Goal: Task Accomplishment & Management: Manage account settings

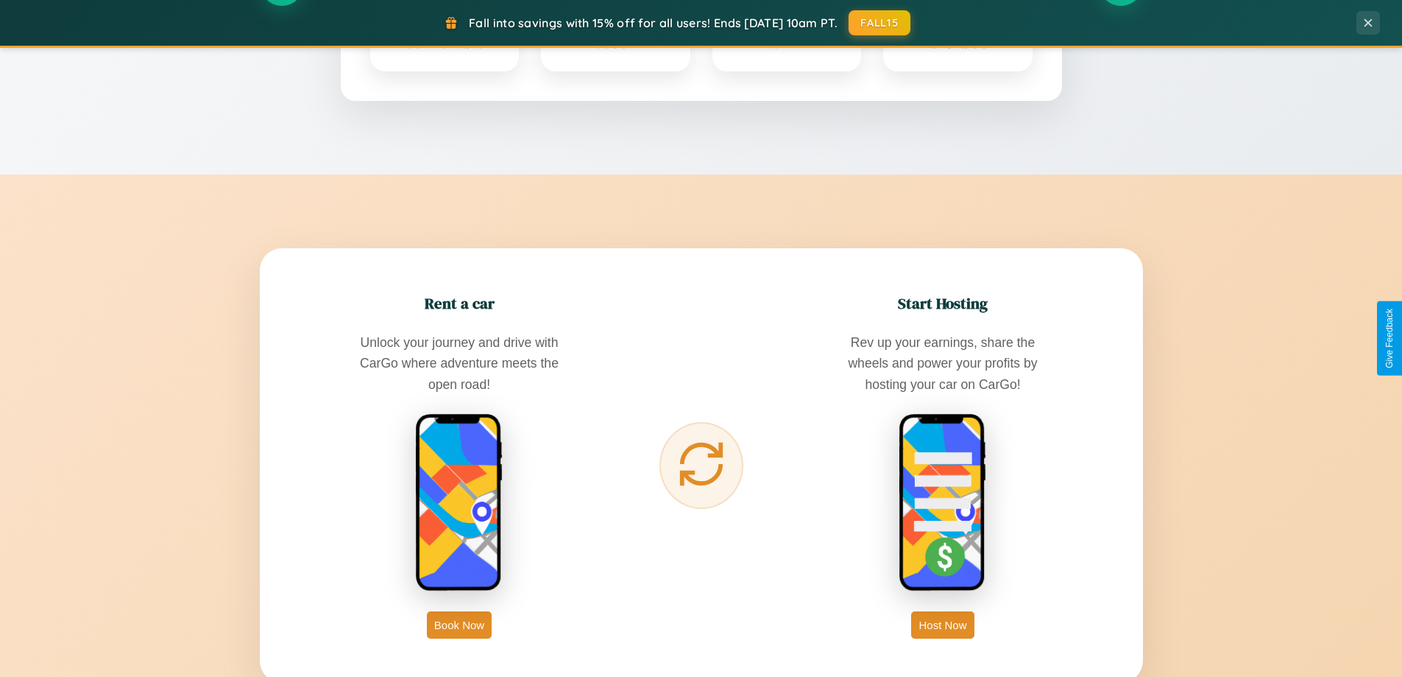
scroll to position [2833, 0]
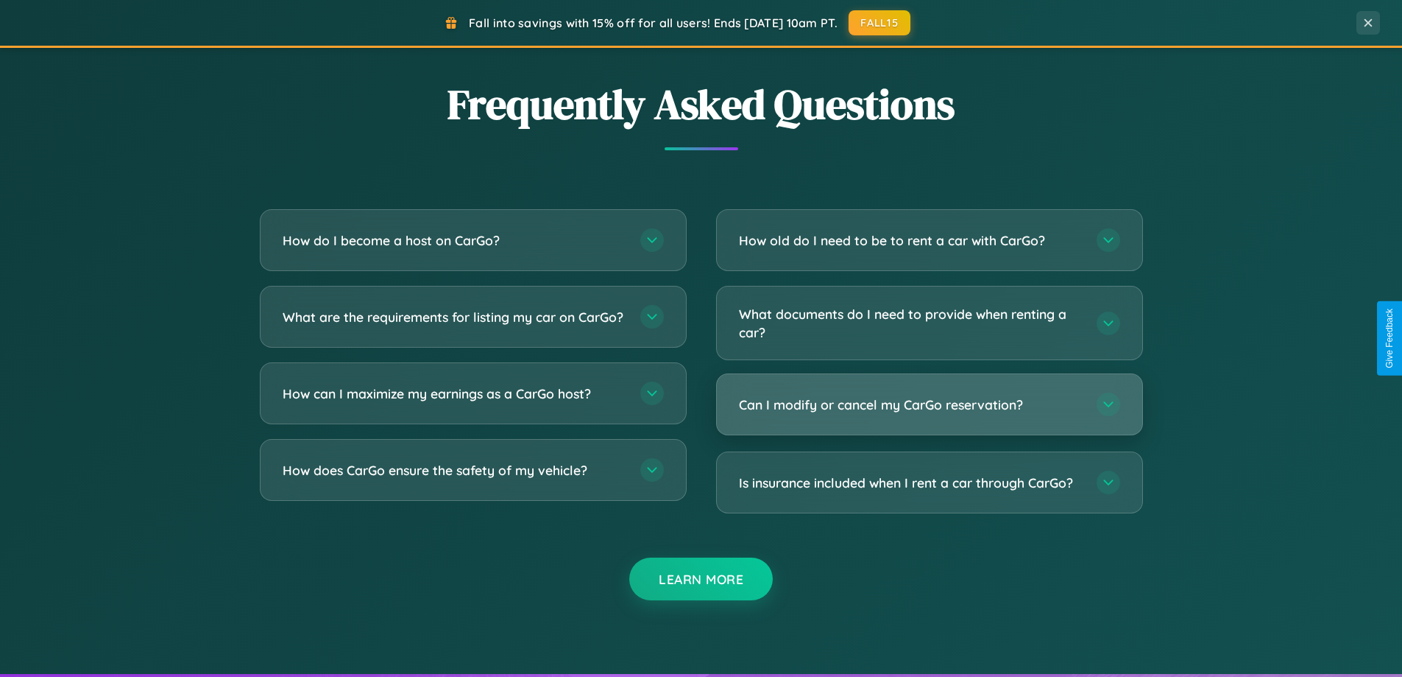
click at [929, 404] on h3 "Can I modify or cancel my CarGo reservation?" at bounding box center [910, 404] width 343 height 18
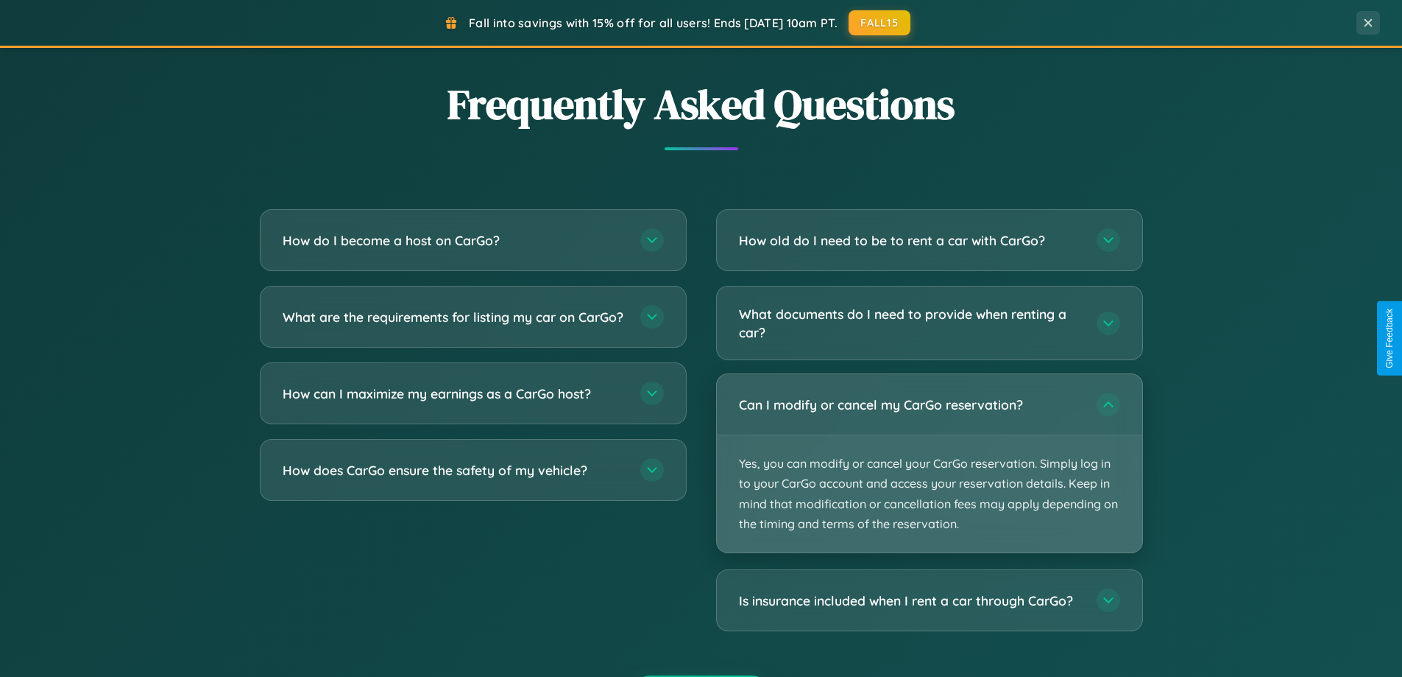
click at [929, 463] on p "Yes, you can modify or cancel your CarGo reservation. Simply log in to your Car…" at bounding box center [930, 493] width 426 height 117
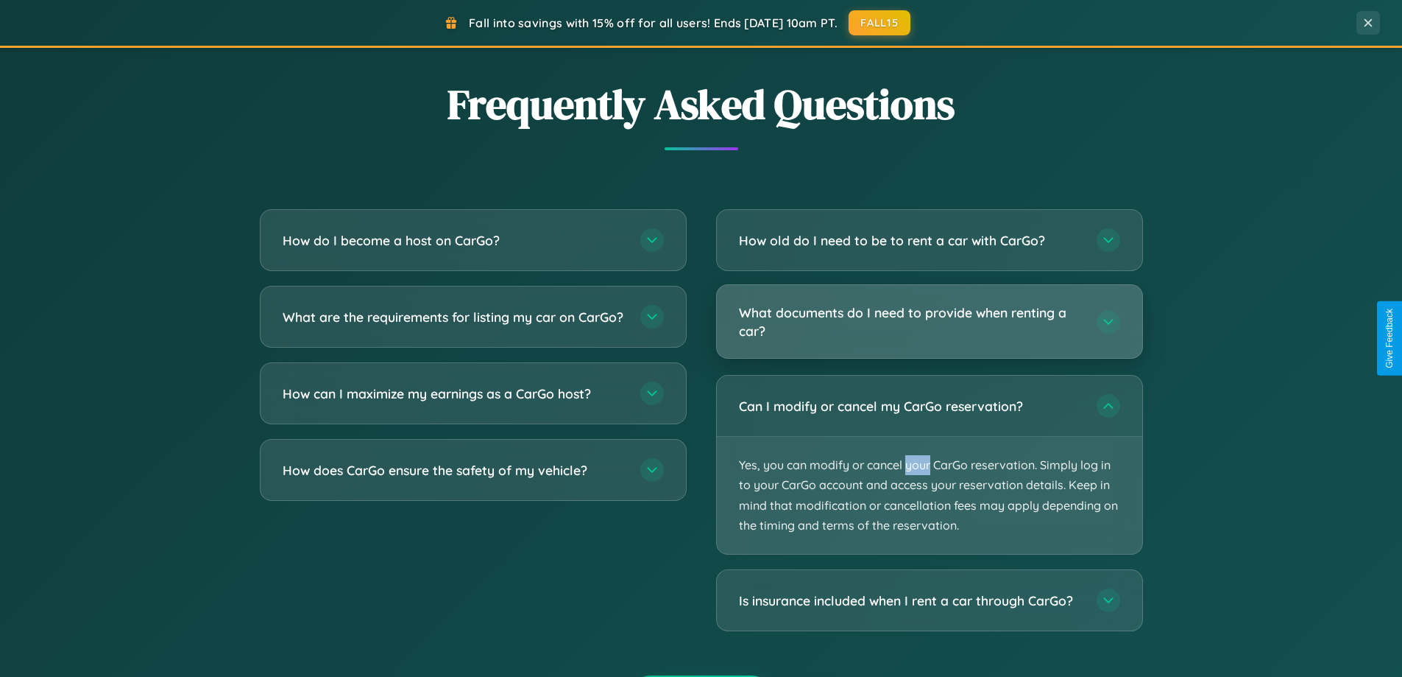
click at [929, 322] on h3 "What documents do I need to provide when renting a car?" at bounding box center [910, 321] width 343 height 36
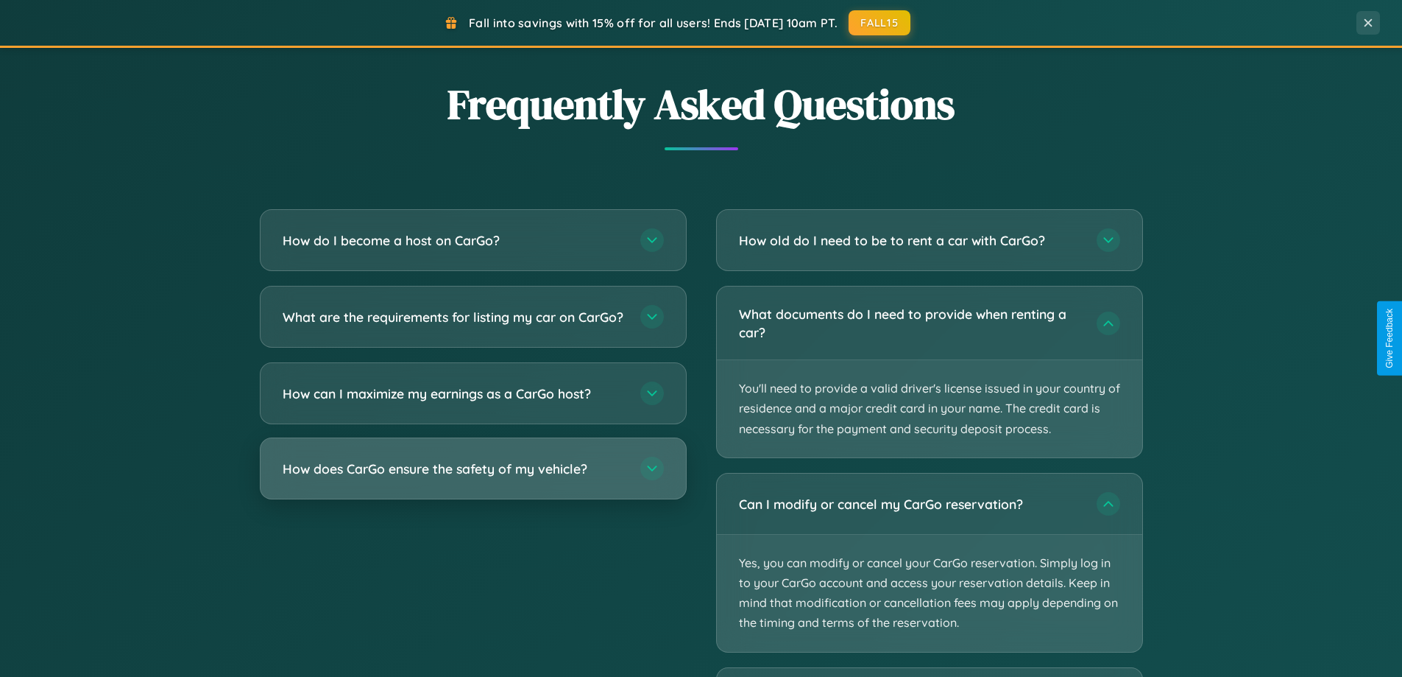
click at [473, 478] on h3 "How does CarGo ensure the safety of my vehicle?" at bounding box center [454, 468] width 343 height 18
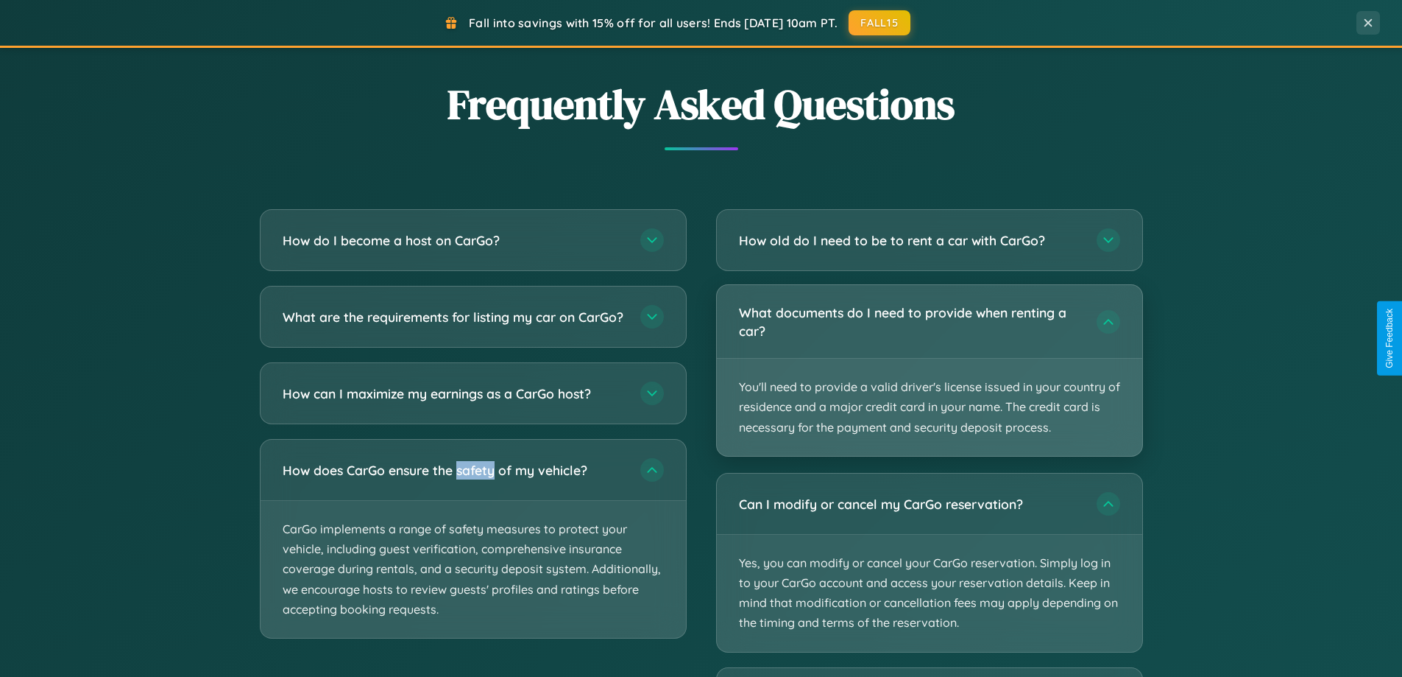
click at [929, 371] on p "You'll need to provide a valid driver's license issued in your country of resid…" at bounding box center [930, 407] width 426 height 97
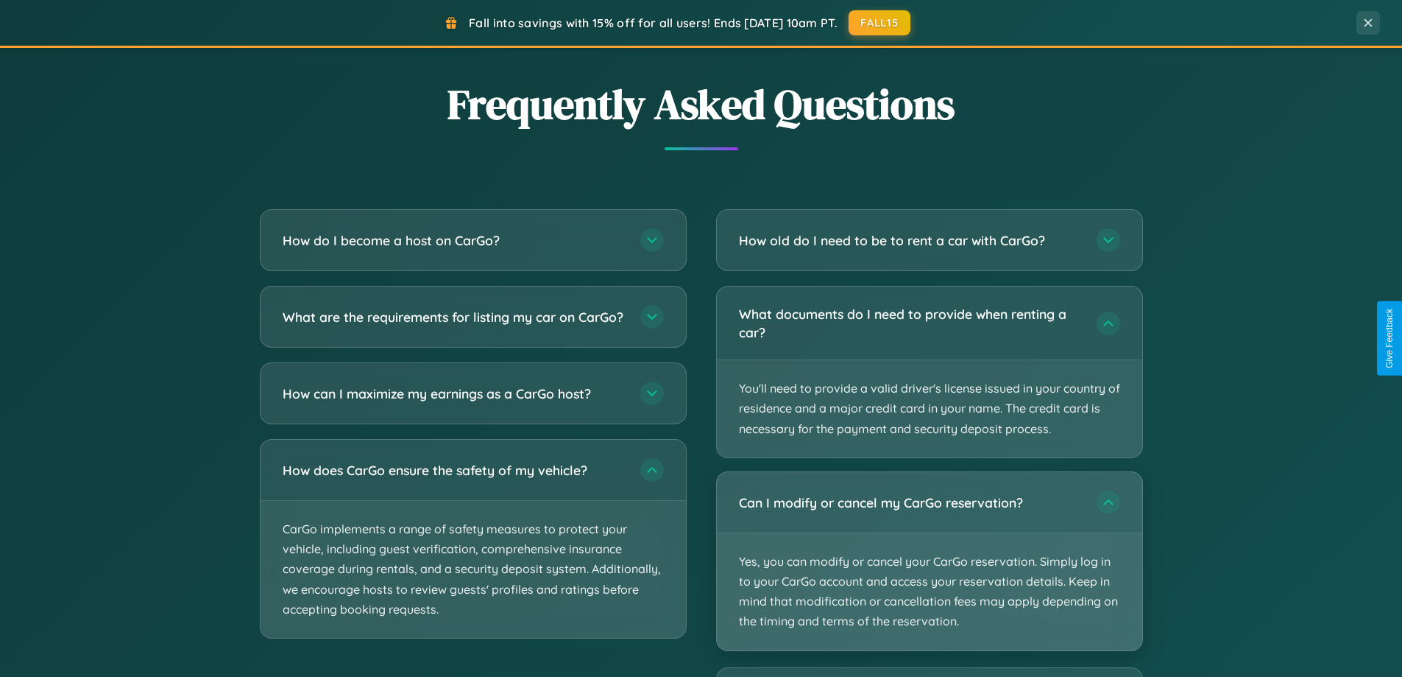
click at [929, 562] on p "Yes, you can modify or cancel your CarGo reservation. Simply log in to your Car…" at bounding box center [930, 591] width 426 height 117
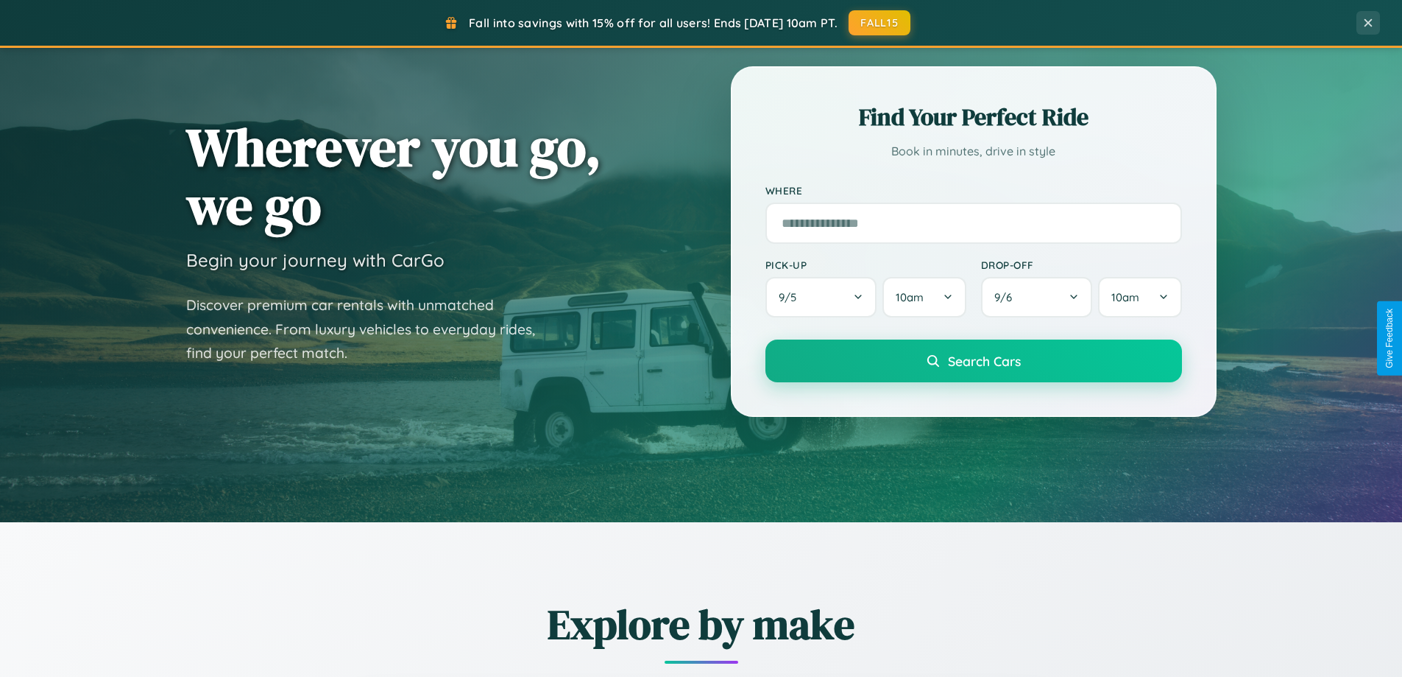
scroll to position [0, 0]
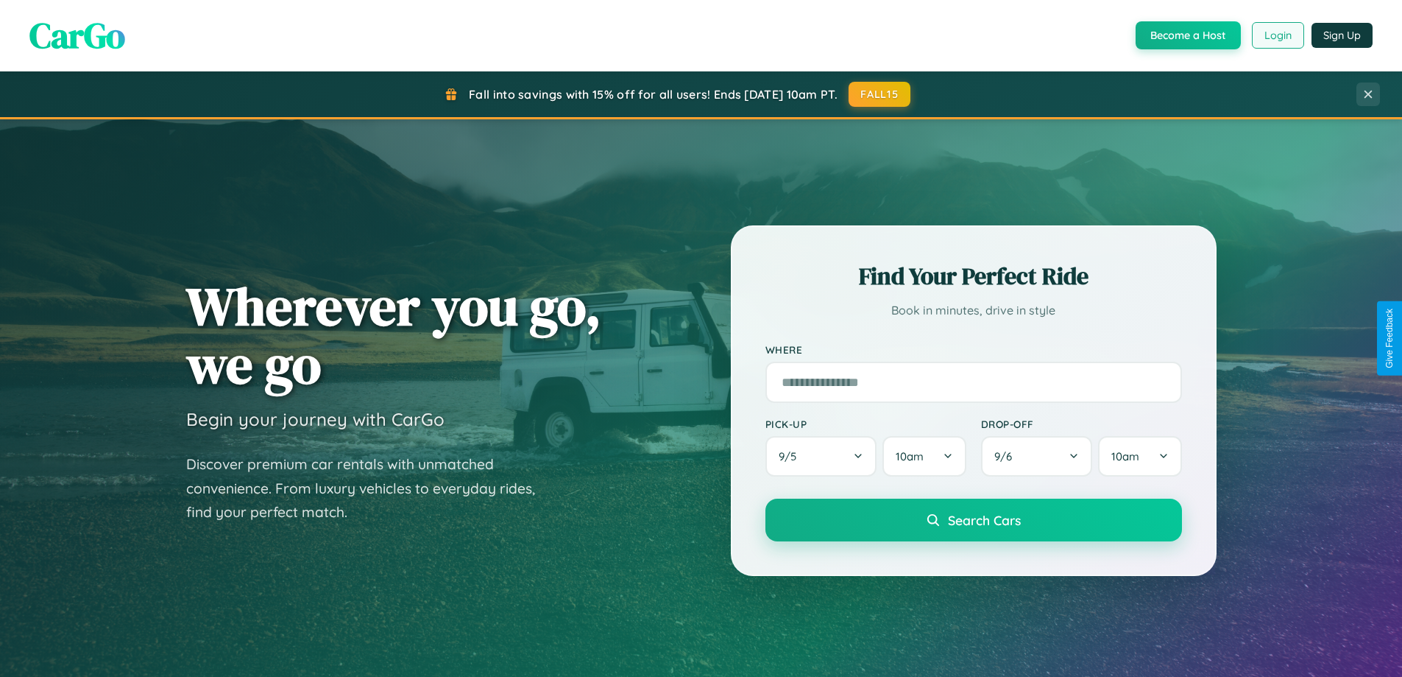
click at [1277, 35] on button "Login" at bounding box center [1278, 35] width 52 height 27
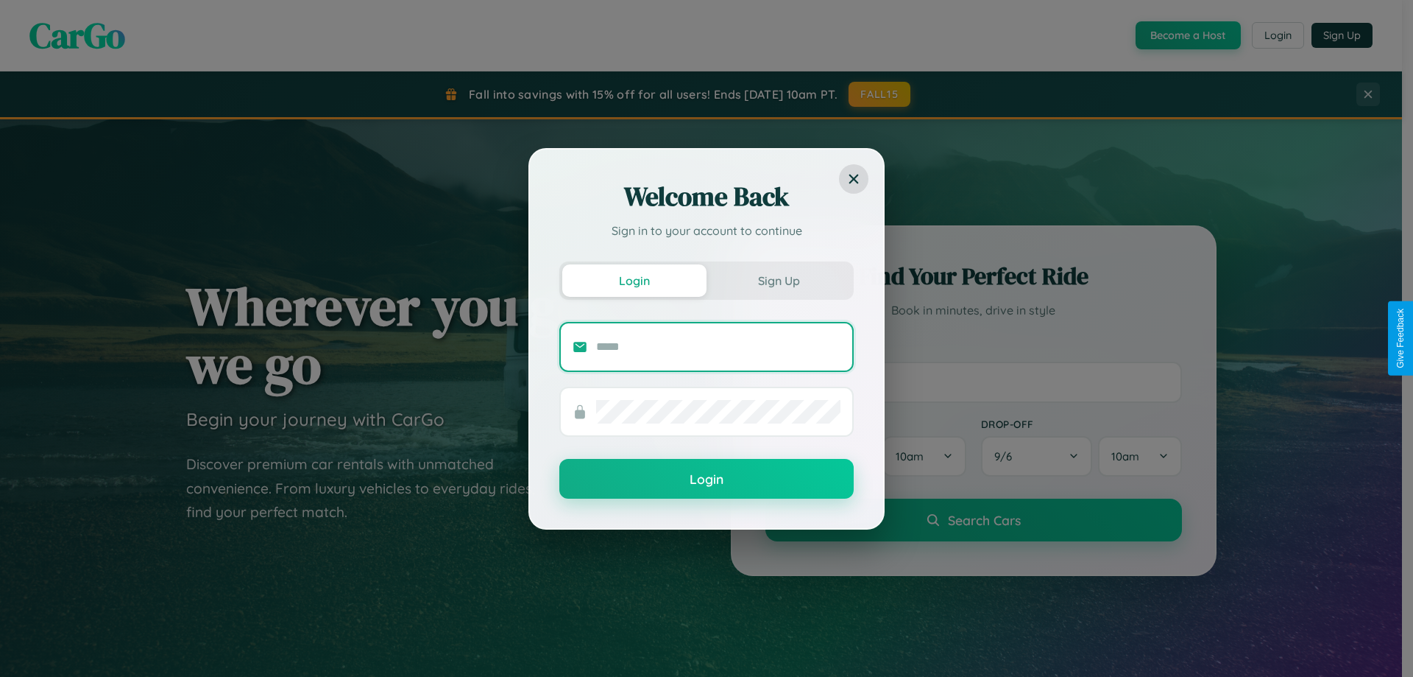
click at [719, 346] on input "text" at bounding box center [718, 347] width 244 height 24
type input "**********"
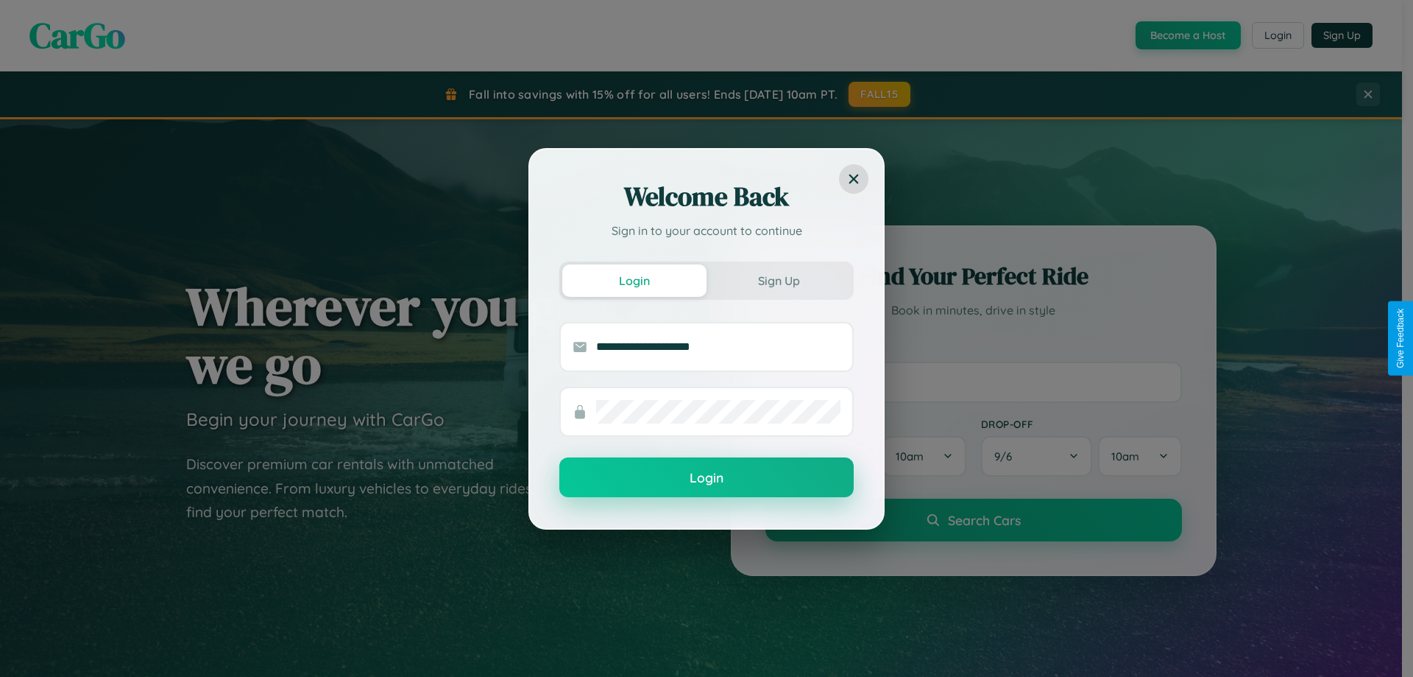
click at [707, 478] on button "Login" at bounding box center [707, 477] width 294 height 40
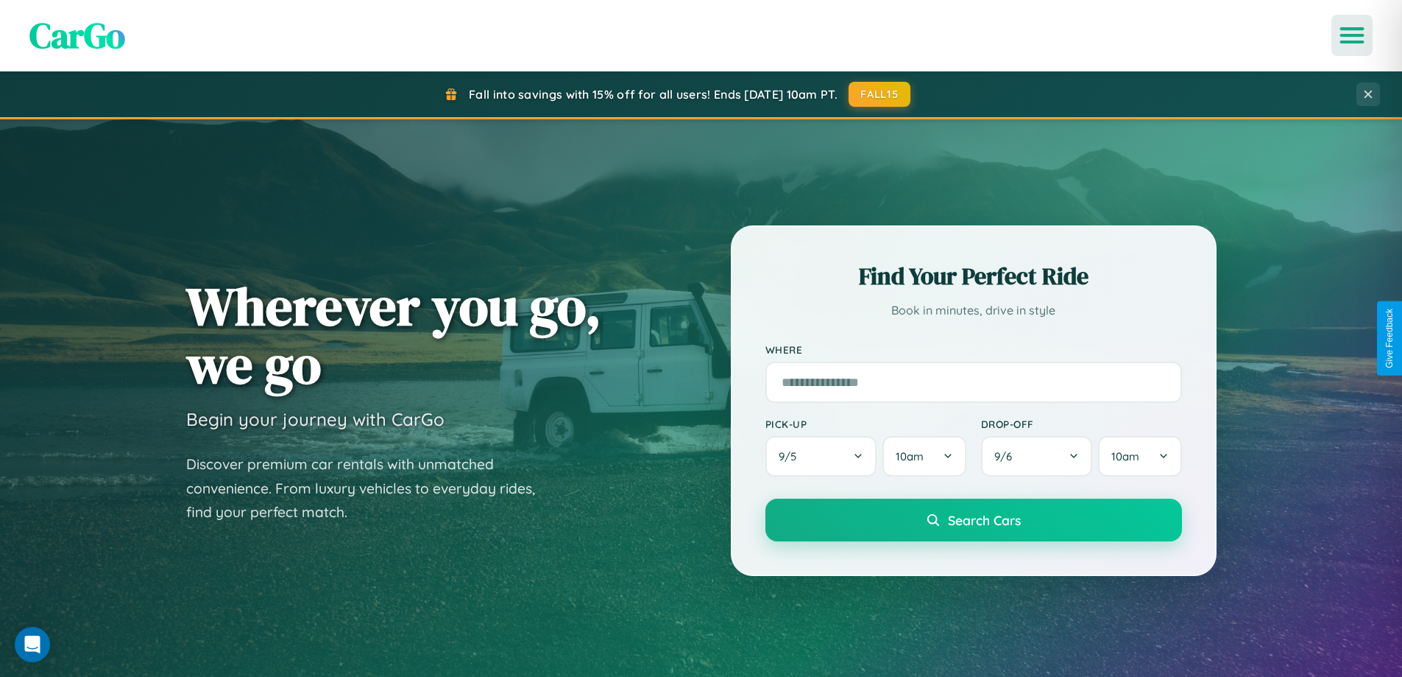
click at [1352, 35] on icon "Open menu" at bounding box center [1352, 35] width 21 height 13
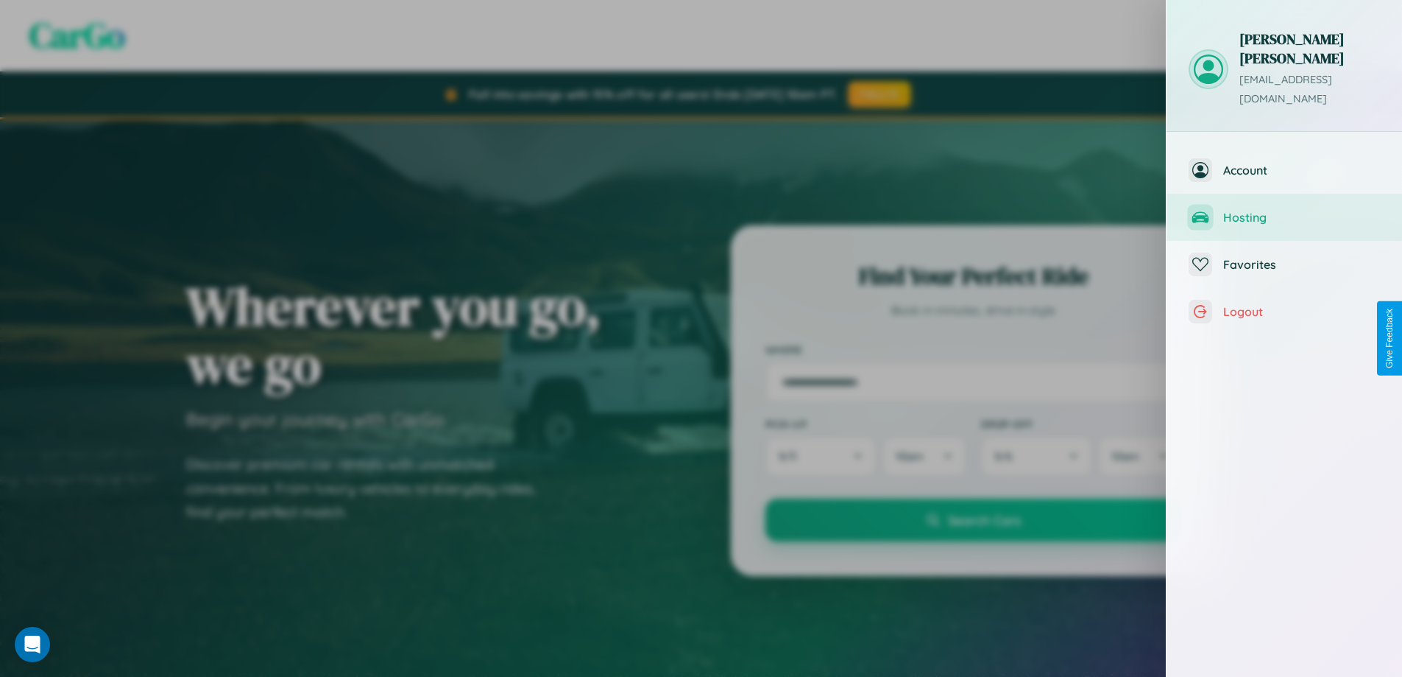
click at [1285, 210] on span "Hosting" at bounding box center [1302, 217] width 157 height 15
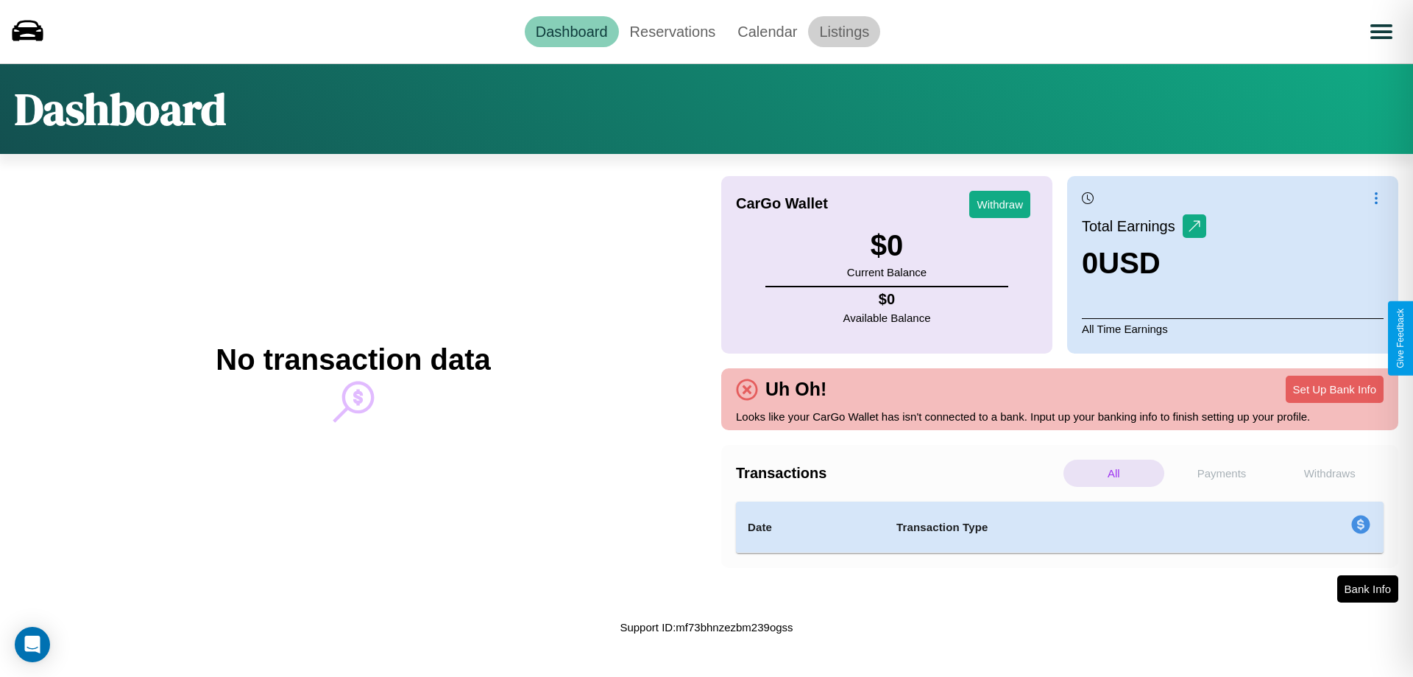
click at [844, 31] on link "Listings" at bounding box center [844, 31] width 72 height 31
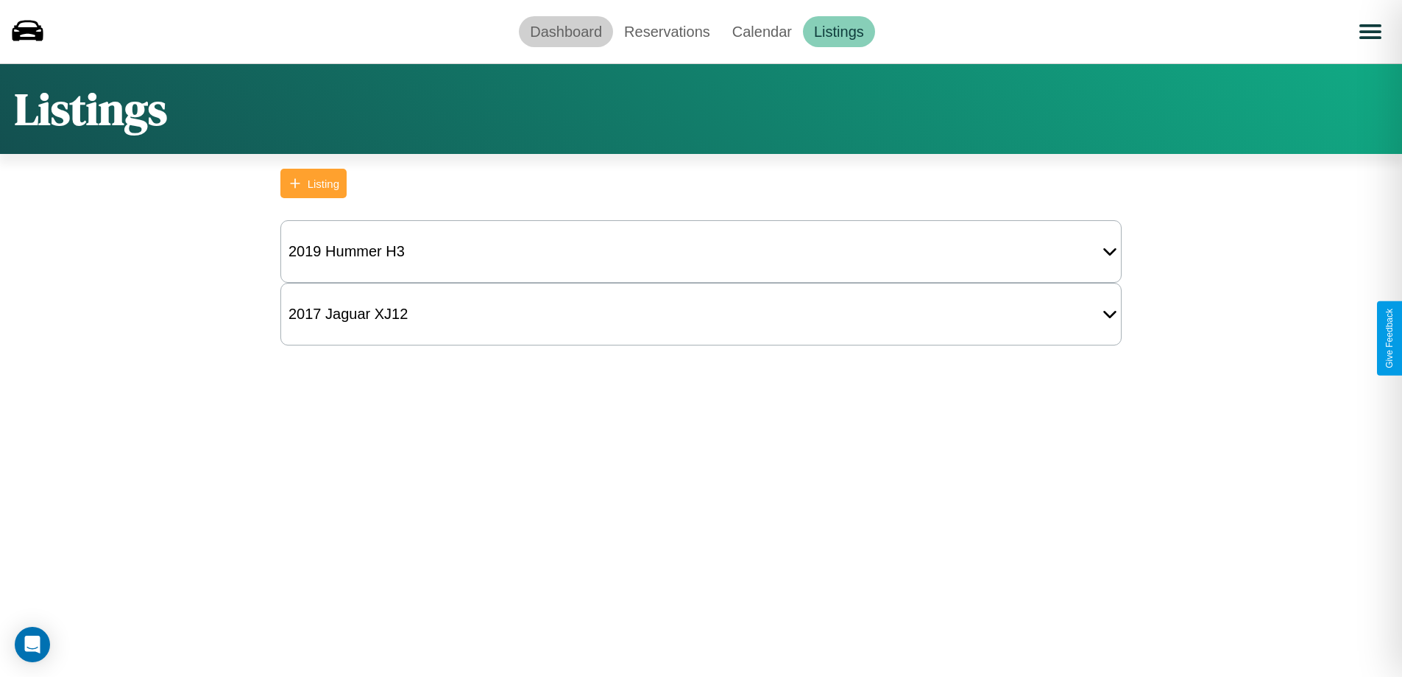
click at [566, 31] on link "Dashboard" at bounding box center [566, 31] width 94 height 31
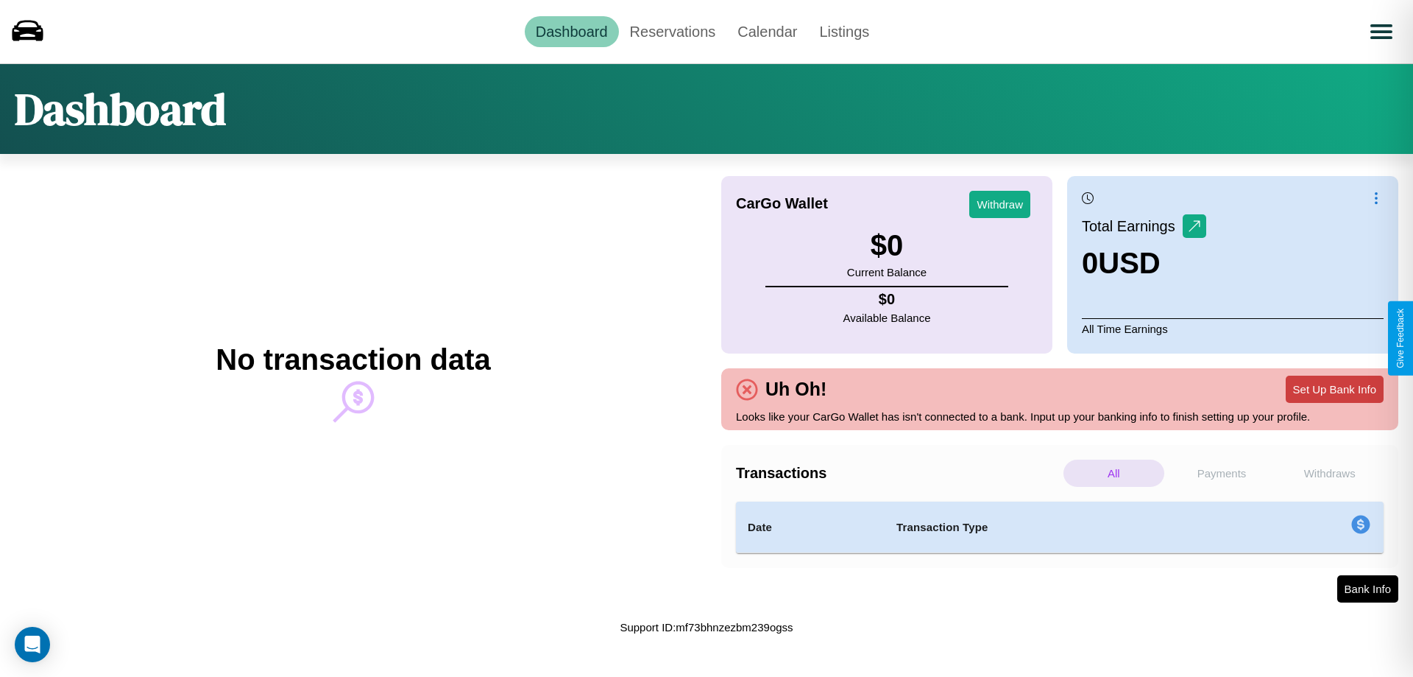
click at [1335, 389] on button "Set Up Bank Info" at bounding box center [1335, 388] width 98 height 27
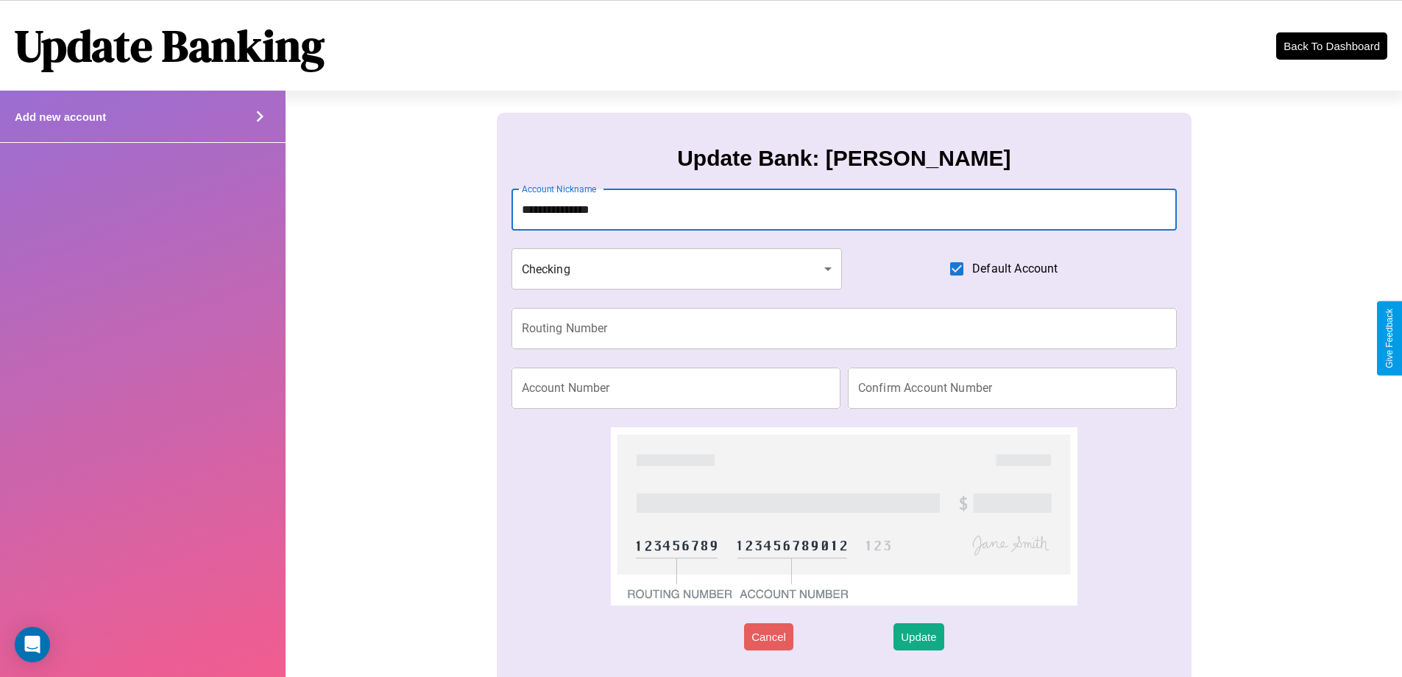
type input "**********"
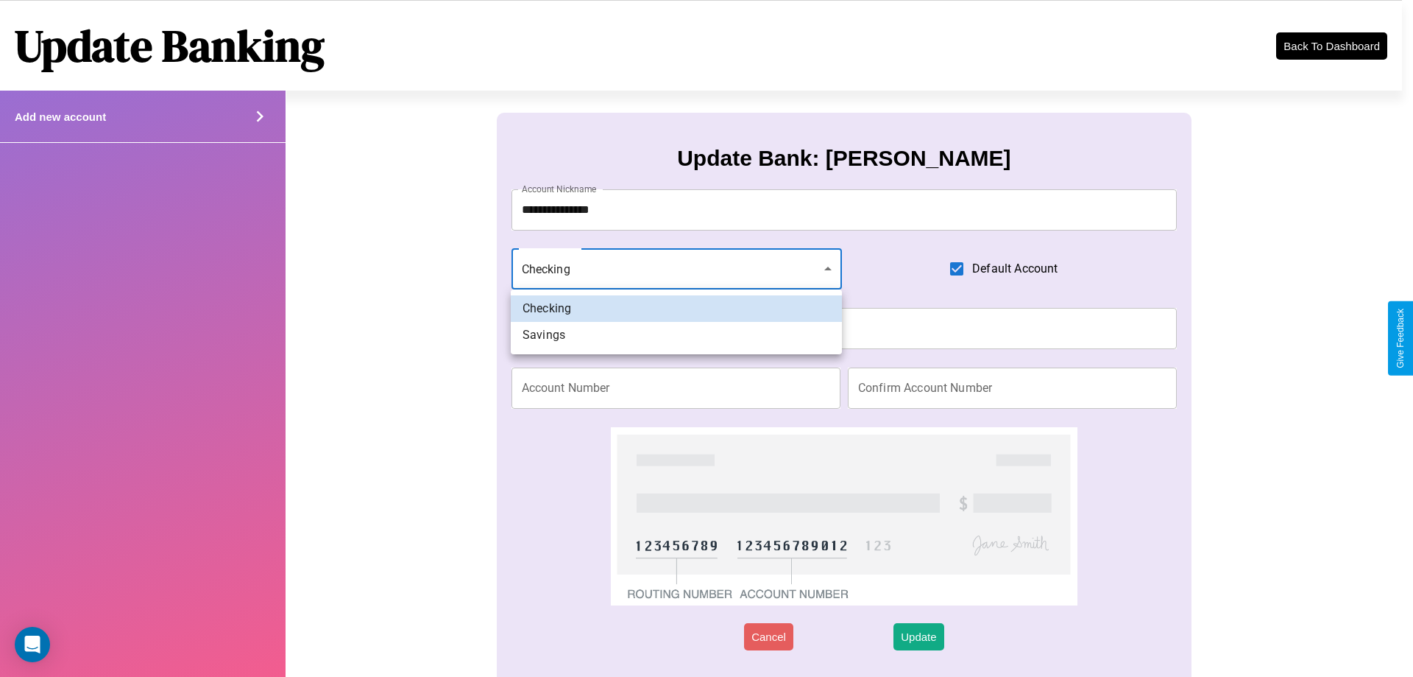
click at [677, 269] on div at bounding box center [706, 338] width 1413 height 677
